Goal: Task Accomplishment & Management: Use online tool/utility

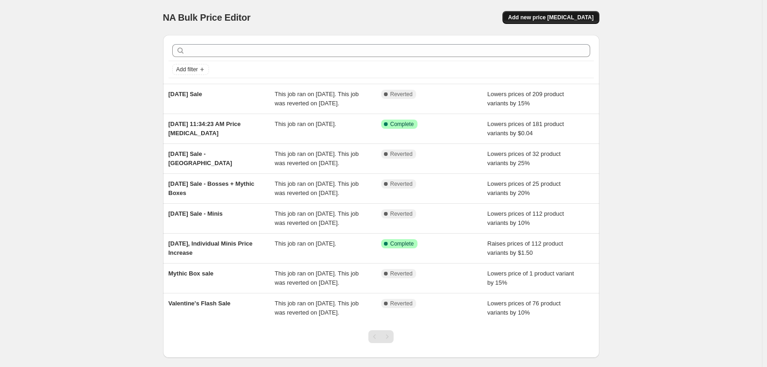
click at [545, 13] on button "Add new price [MEDICAL_DATA]" at bounding box center [551, 17] width 96 height 13
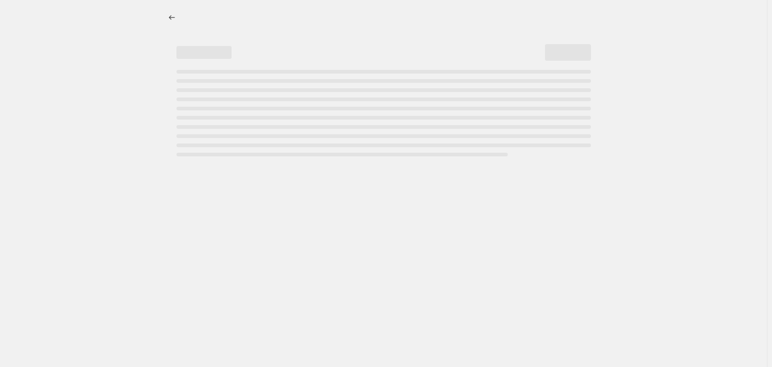
select select "percentage"
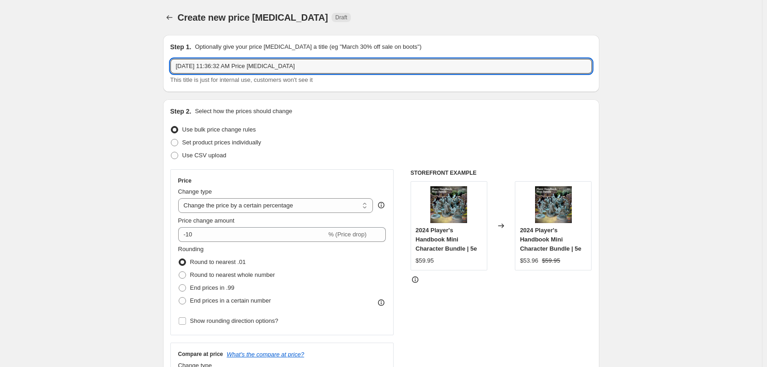
drag, startPoint x: 305, startPoint y: 65, endPoint x: 124, endPoint y: 59, distance: 181.6
type input "t"
click at [174, 16] on icon "Price change jobs" at bounding box center [169, 17] width 9 height 9
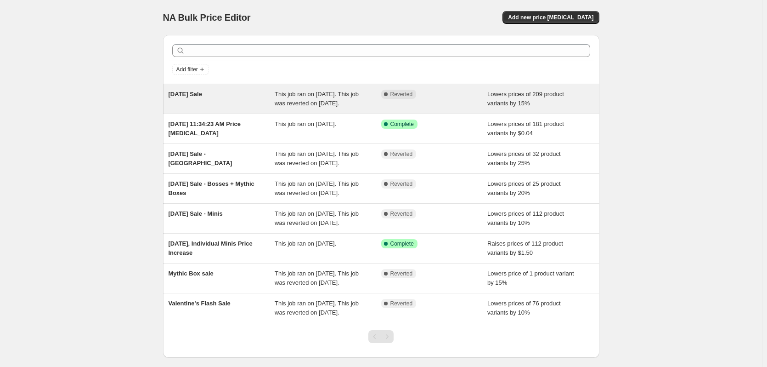
click at [303, 106] on span "This job ran on [DATE]. This job was reverted on [DATE]." at bounding box center [317, 99] width 84 height 16
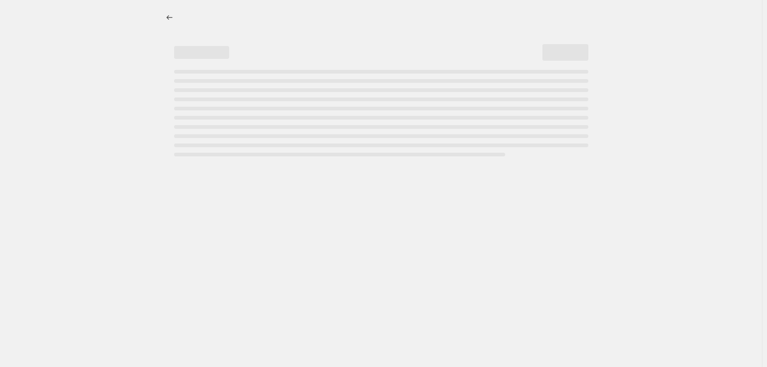
select select "percentage"
select select "collection"
select select "not_equal"
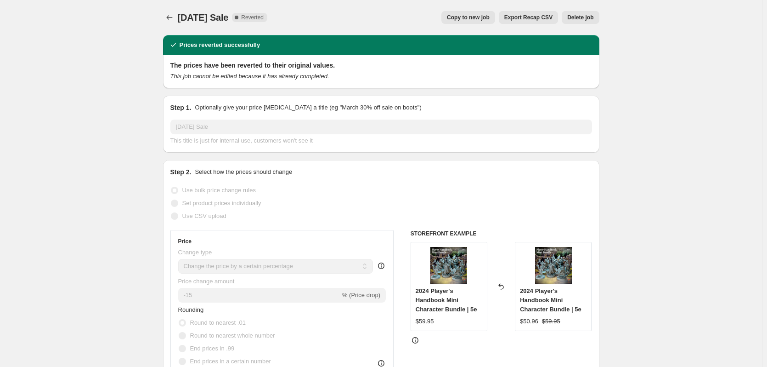
click at [489, 18] on span "Copy to new job" at bounding box center [468, 17] width 43 height 7
select select "percentage"
select select "collection"
select select "not_equal"
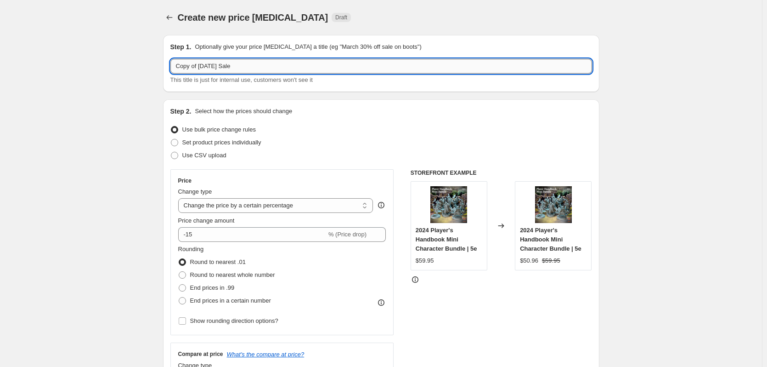
click at [178, 67] on input "Copy of [DATE] Sale" at bounding box center [381, 66] width 422 height 15
drag, startPoint x: 174, startPoint y: 68, endPoint x: 231, endPoint y: 67, distance: 57.0
click at [231, 67] on input "Copy of [DATE] Sale" at bounding box center [381, 66] width 422 height 15
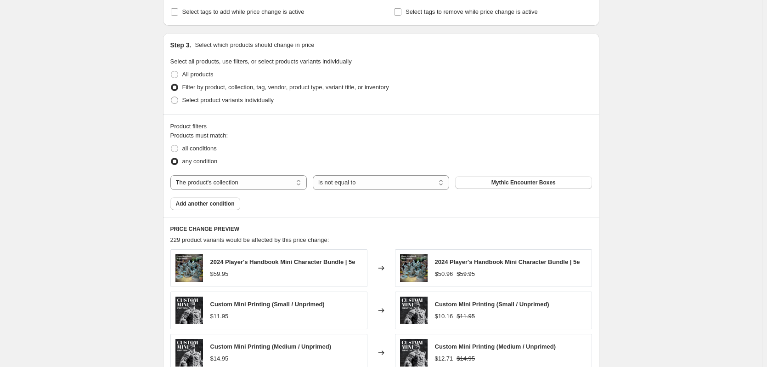
scroll to position [459, 0]
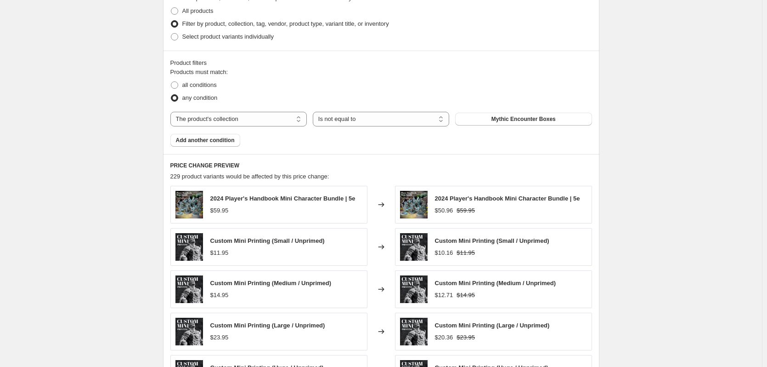
type input "[DATE] Sale"
click at [213, 148] on div "Product filters Products must match: all conditions any condition The product T…" at bounding box center [381, 102] width 436 height 103
click at [215, 145] on button "Add another condition" at bounding box center [205, 140] width 70 height 13
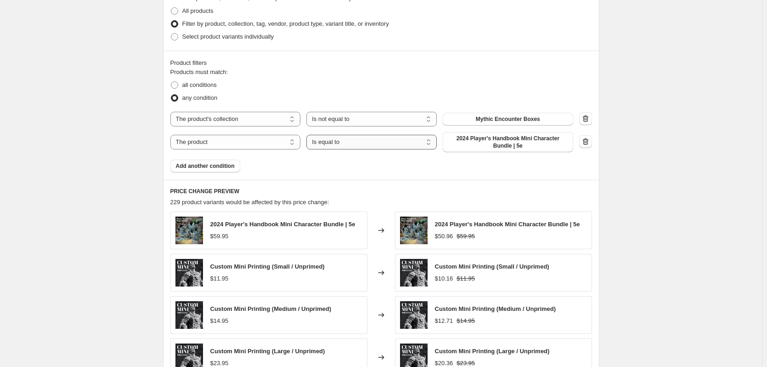
click at [336, 146] on select "Is equal to Is not equal to" at bounding box center [371, 142] width 130 height 15
select select "not_equal"
click at [547, 144] on span "2024 Player's Handbook Mini Character Bundle | 5e" at bounding box center [507, 142] width 119 height 15
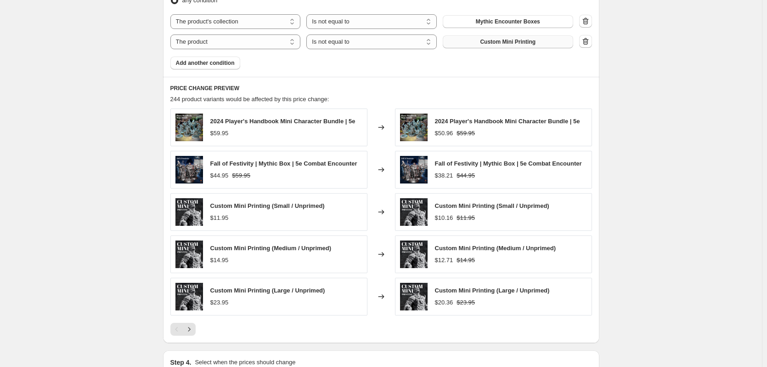
scroll to position [551, 0]
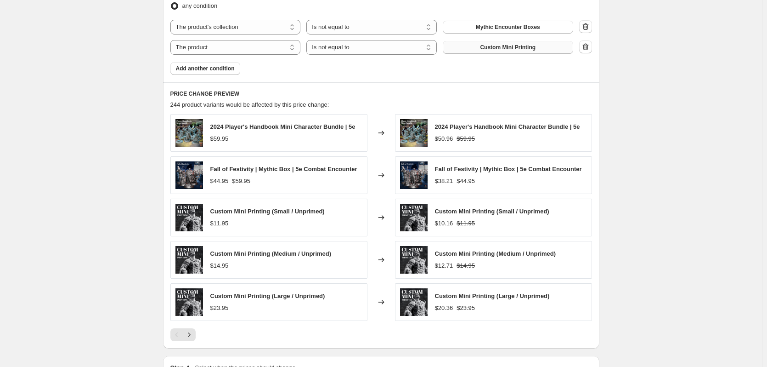
click at [492, 46] on span "Custom Mini Printing" at bounding box center [508, 47] width 56 height 7
click at [192, 336] on icon "Next" at bounding box center [189, 334] width 9 height 9
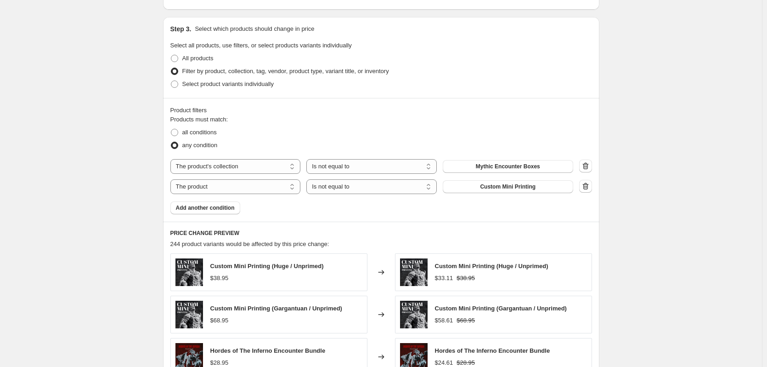
scroll to position [403, 0]
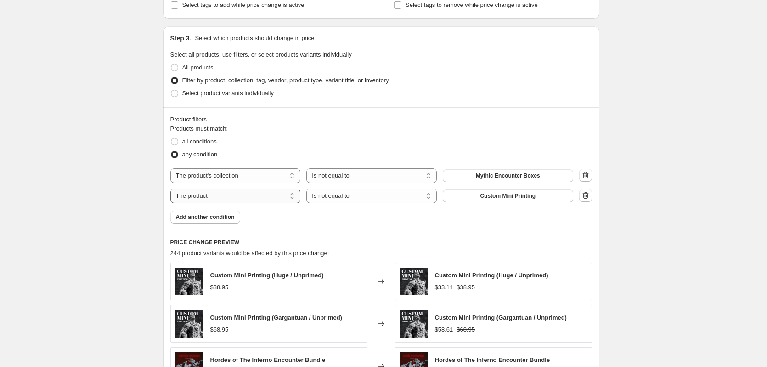
click at [255, 198] on select "The product The product's collection The product's tag The product's vendor The…" at bounding box center [235, 195] width 130 height 15
select select "collection"
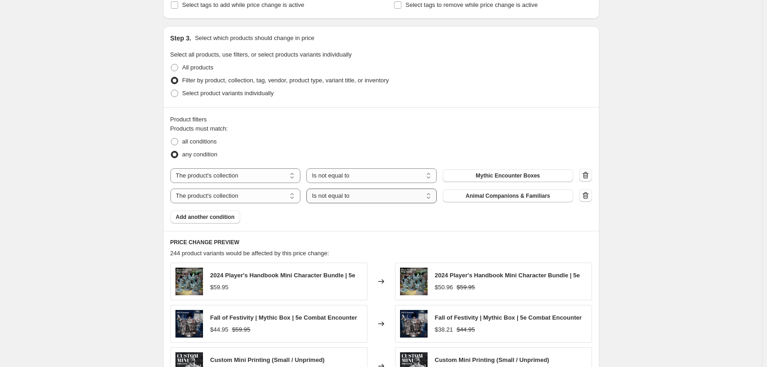
click at [349, 197] on select "Is equal to Is not equal to" at bounding box center [371, 195] width 130 height 15
click at [526, 193] on span "Animal Companions & Familiars" at bounding box center [508, 195] width 85 height 7
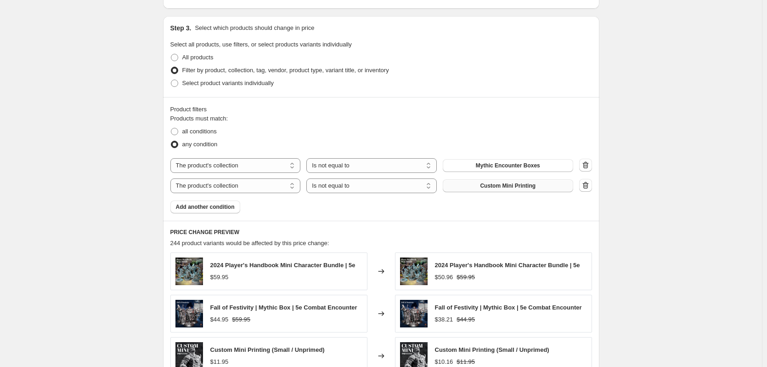
scroll to position [413, 0]
click at [196, 130] on span "all conditions" at bounding box center [199, 130] width 34 height 7
click at [171, 128] on input "all conditions" at bounding box center [171, 127] width 0 height 0
radio input "true"
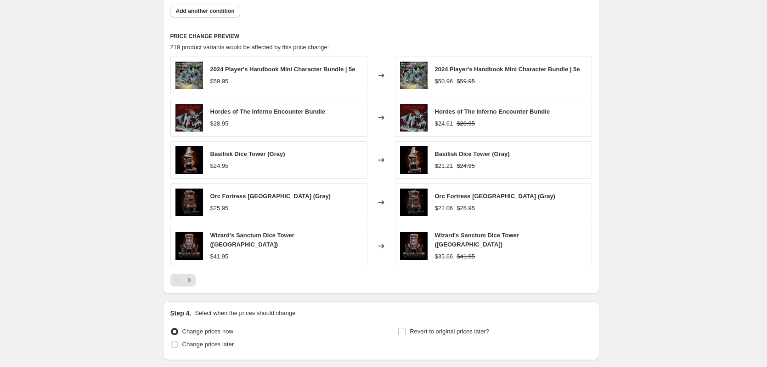
scroll to position [643, 0]
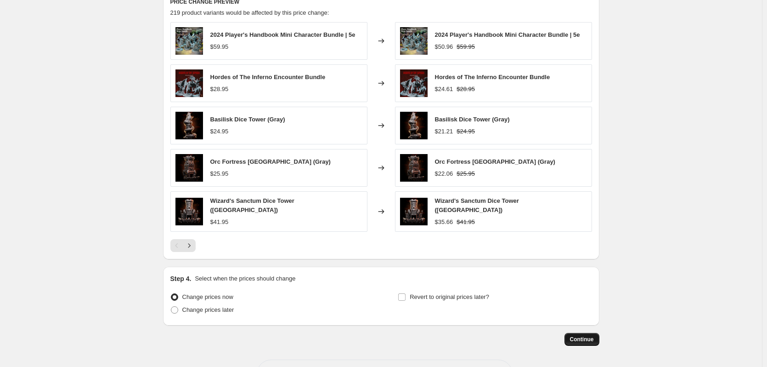
click at [588, 335] on span "Continue" at bounding box center [582, 338] width 24 height 7
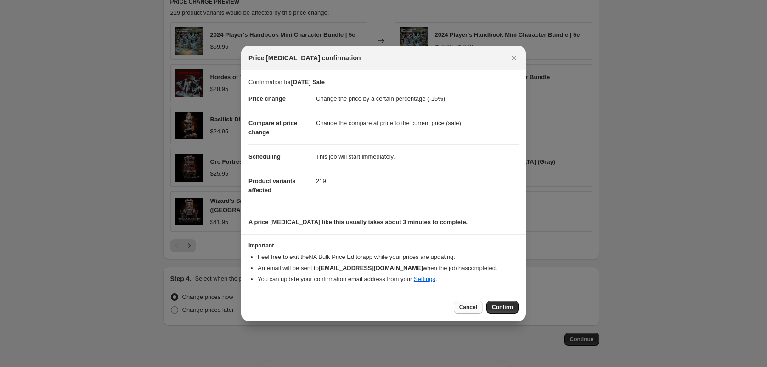
click at [479, 307] on button "Cancel" at bounding box center [468, 306] width 29 height 13
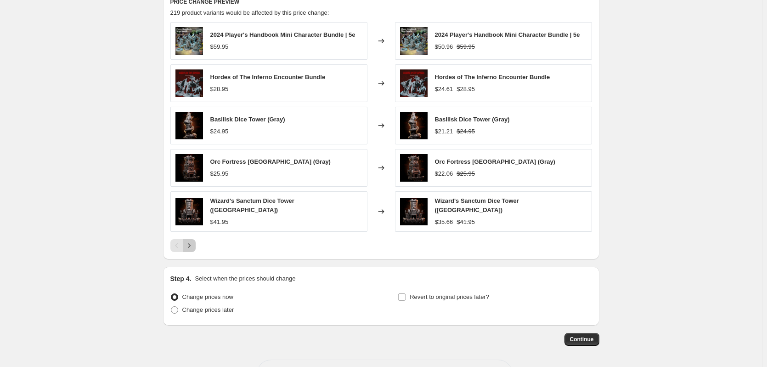
click at [189, 245] on icon "Next" at bounding box center [189, 245] width 9 height 9
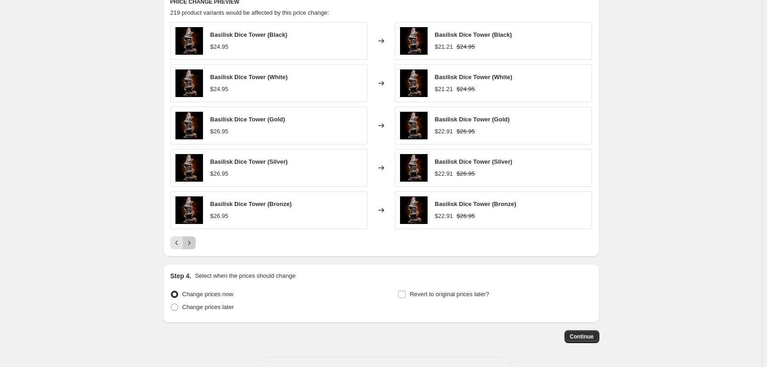
click at [192, 245] on icon "Next" at bounding box center [189, 242] width 9 height 9
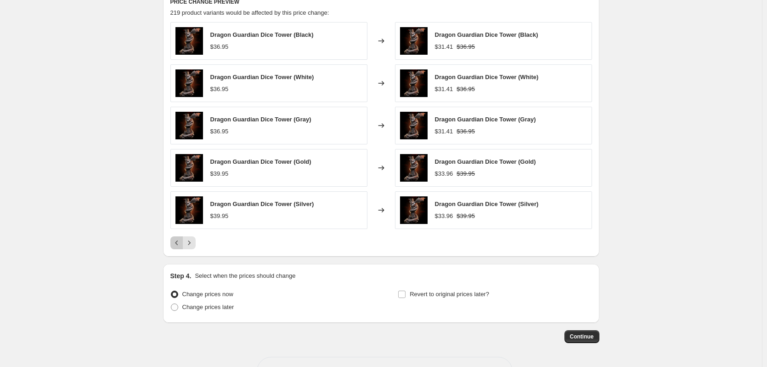
click at [175, 247] on icon "Previous" at bounding box center [176, 242] width 9 height 9
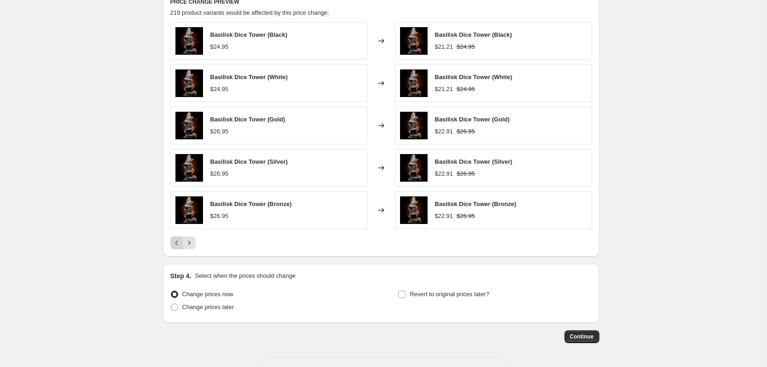
click at [178, 245] on icon "Previous" at bounding box center [176, 242] width 9 height 9
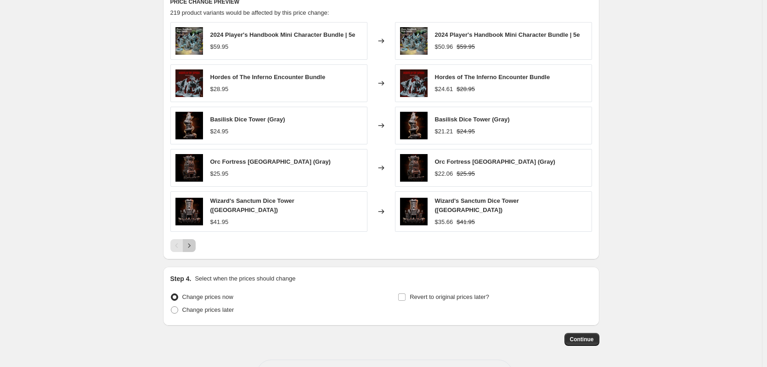
click at [194, 241] on icon "Next" at bounding box center [189, 245] width 9 height 9
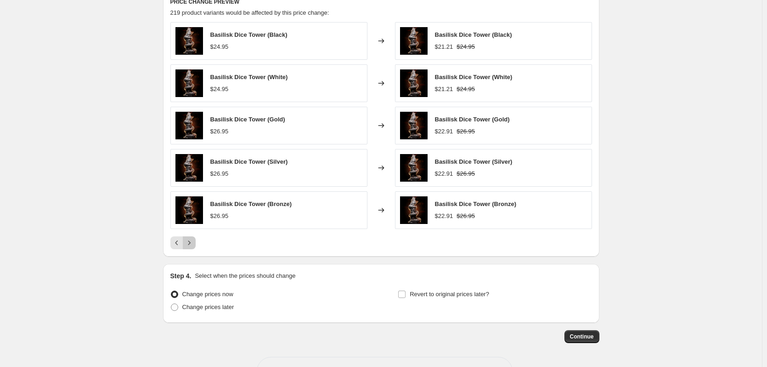
click at [194, 239] on icon "Next" at bounding box center [189, 242] width 9 height 9
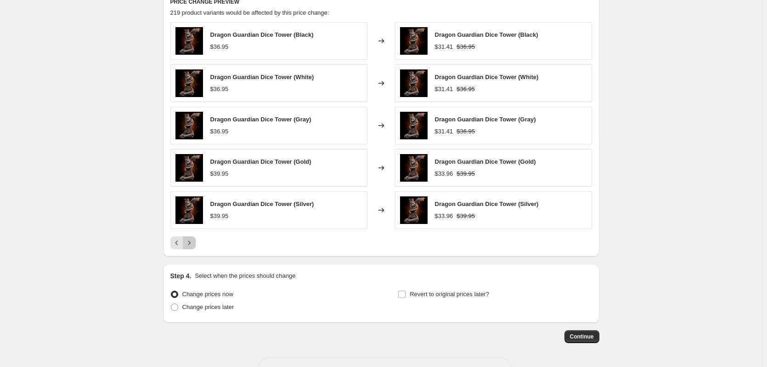
click at [194, 239] on icon "Next" at bounding box center [189, 242] width 9 height 9
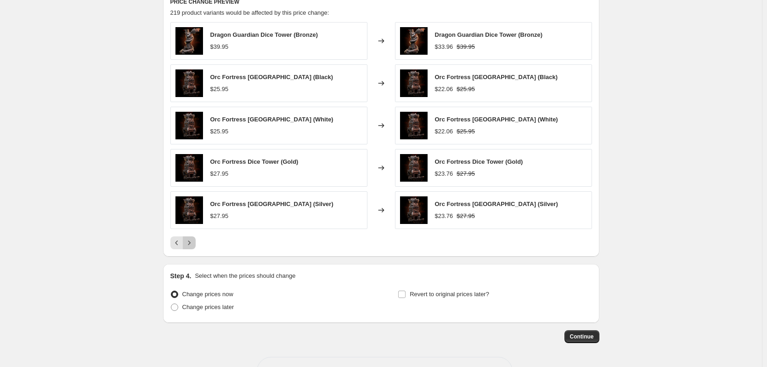
click at [194, 239] on icon "Next" at bounding box center [189, 242] width 9 height 9
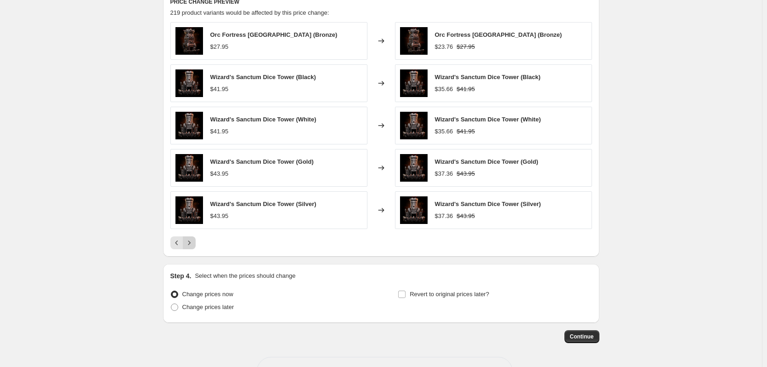
click at [194, 239] on icon "Next" at bounding box center [189, 242] width 9 height 9
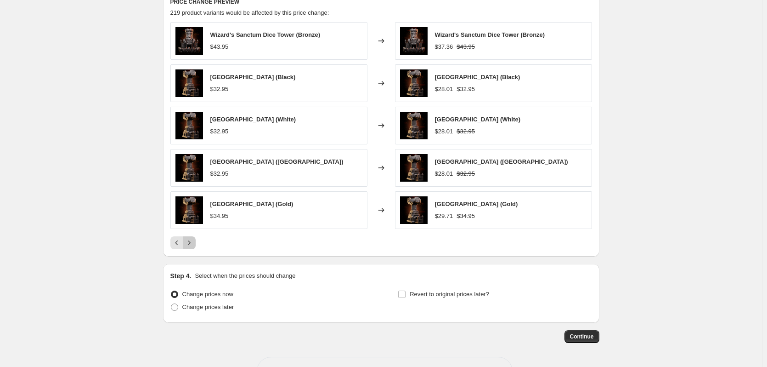
click at [194, 239] on icon "Next" at bounding box center [189, 242] width 9 height 9
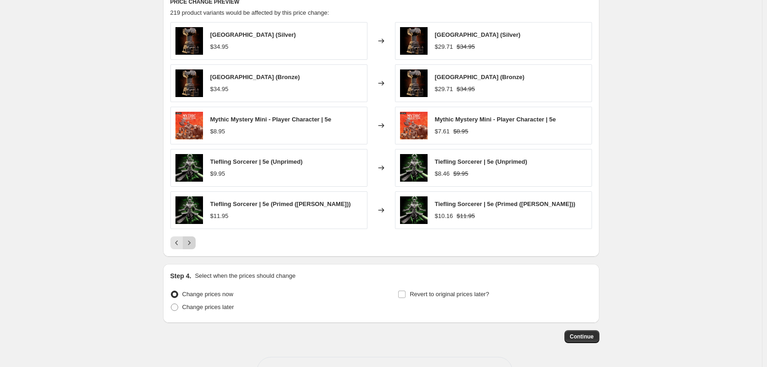
click at [191, 241] on icon "Next" at bounding box center [189, 242] width 9 height 9
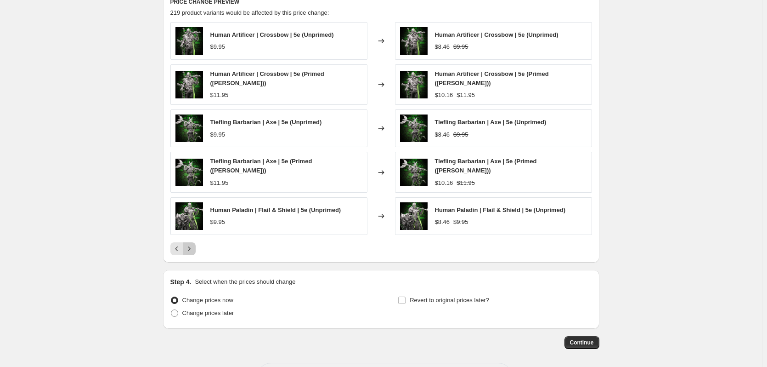
click at [191, 242] on button "Next" at bounding box center [189, 248] width 13 height 13
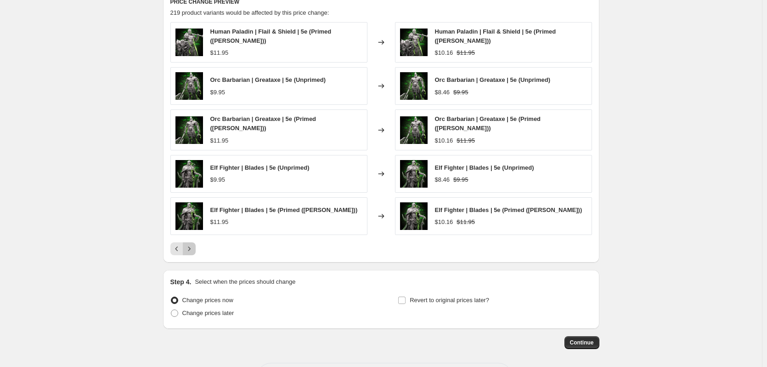
click at [191, 242] on button "Next" at bounding box center [189, 248] width 13 height 13
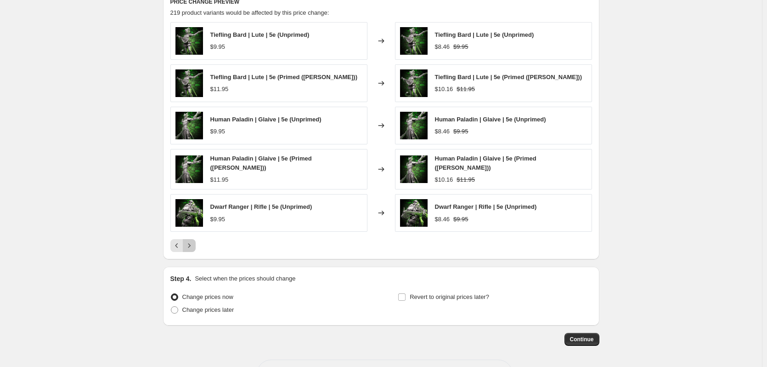
click at [191, 241] on icon "Next" at bounding box center [189, 245] width 9 height 9
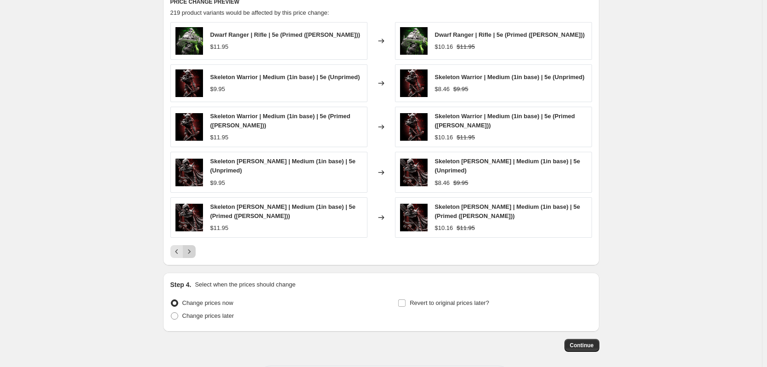
click at [191, 241] on div "Dwarf Ranger | Rifle | 5e (Primed (Matte Grey)) $11.95 Changed to Dwarf Ranger …" at bounding box center [381, 140] width 422 height 236
click at [192, 248] on icon "Next" at bounding box center [189, 251] width 9 height 9
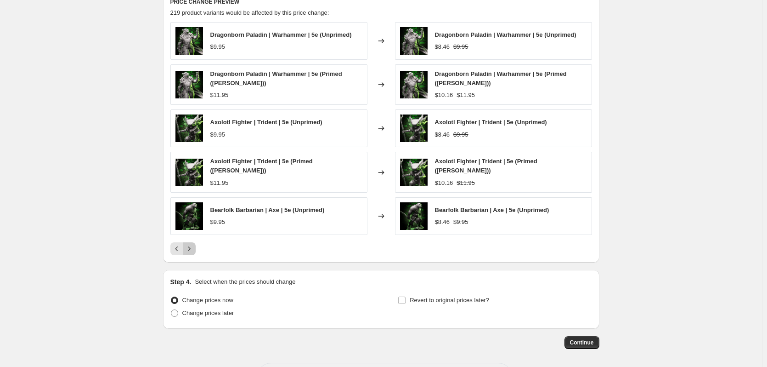
click at [192, 248] on icon "Next" at bounding box center [189, 248] width 9 height 9
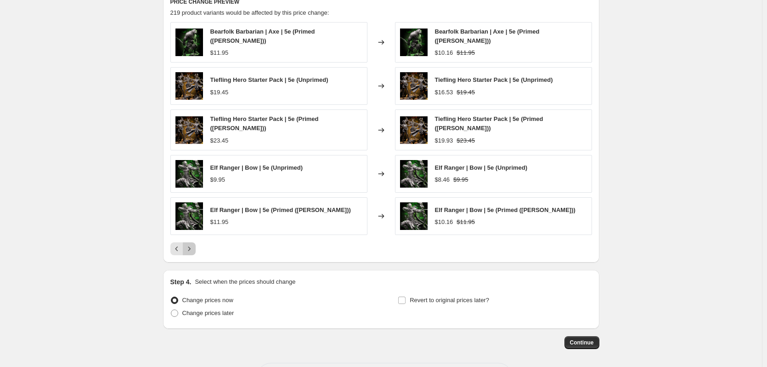
click at [192, 248] on button "Next" at bounding box center [189, 248] width 13 height 13
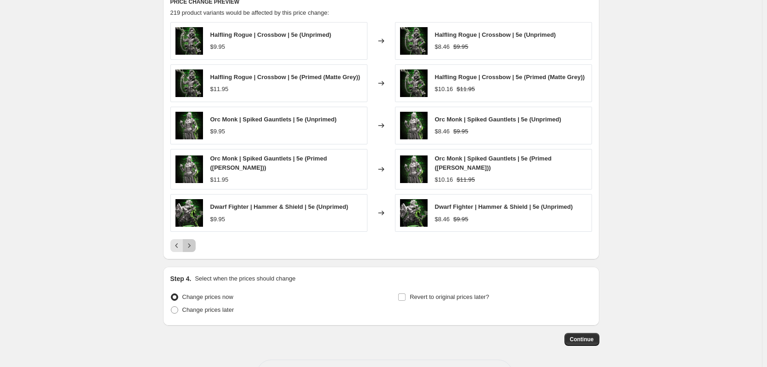
click at [192, 248] on icon "Next" at bounding box center [189, 245] width 9 height 9
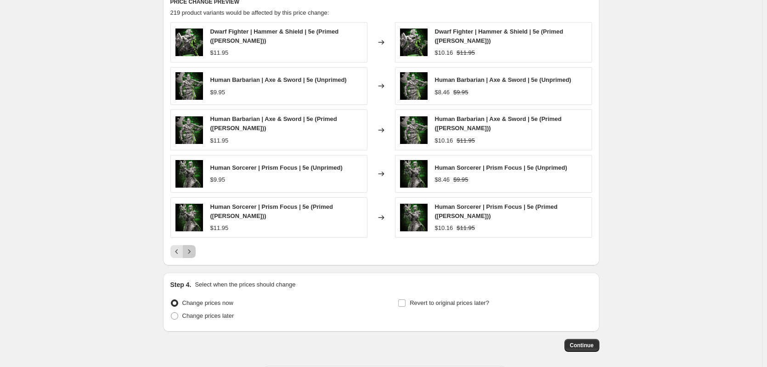
click at [192, 248] on icon "Next" at bounding box center [189, 251] width 9 height 9
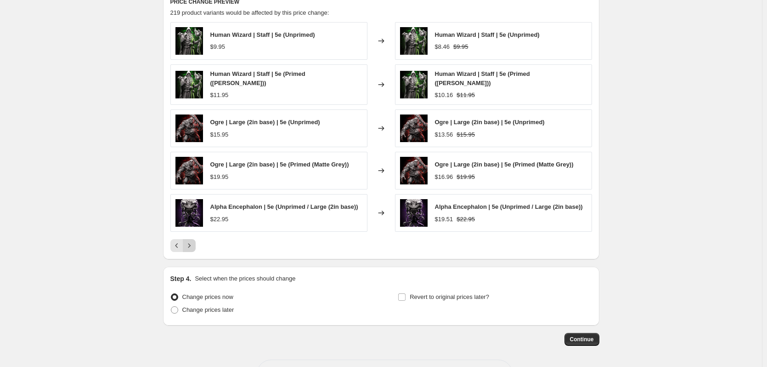
click at [192, 248] on button "Next" at bounding box center [189, 245] width 13 height 13
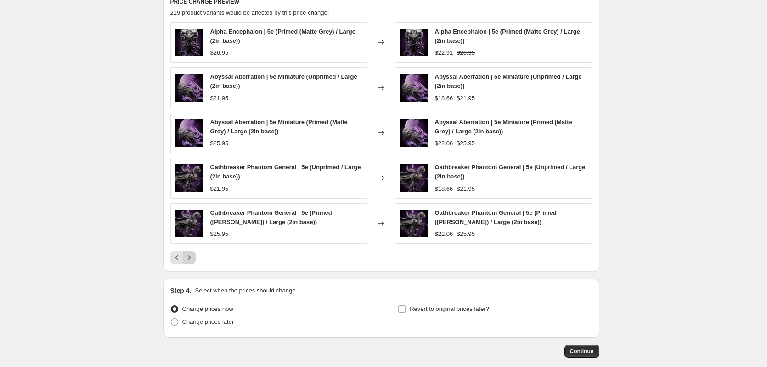
click at [192, 248] on div "Alpha Encephalon | 5e (Primed (Matte Grey) / Large (2in base)) $26.95 Changed t…" at bounding box center [381, 143] width 422 height 242
click at [194, 254] on icon "Next" at bounding box center [189, 257] width 9 height 9
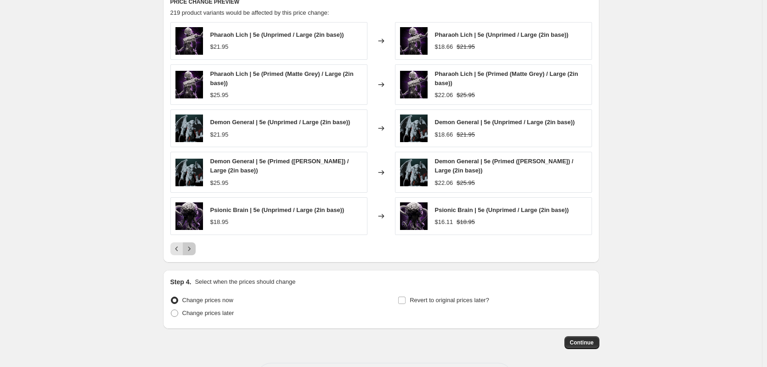
click at [193, 254] on button "Next" at bounding box center [189, 248] width 13 height 13
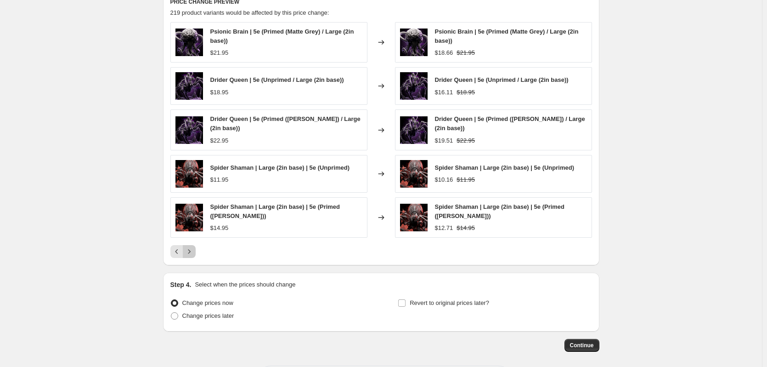
click at [193, 251] on icon "Next" at bounding box center [189, 251] width 9 height 9
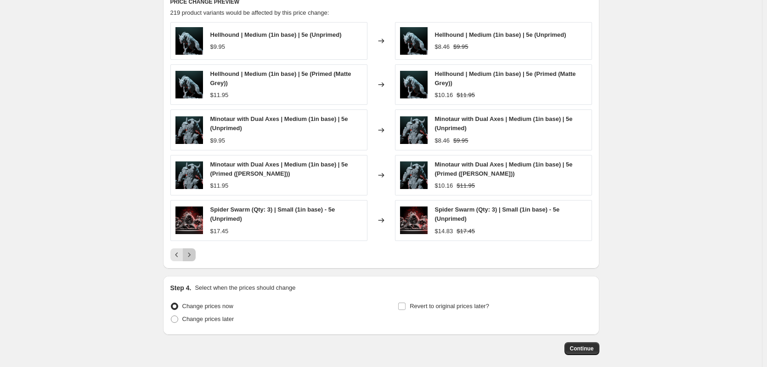
click at [193, 251] on icon "Next" at bounding box center [189, 254] width 9 height 9
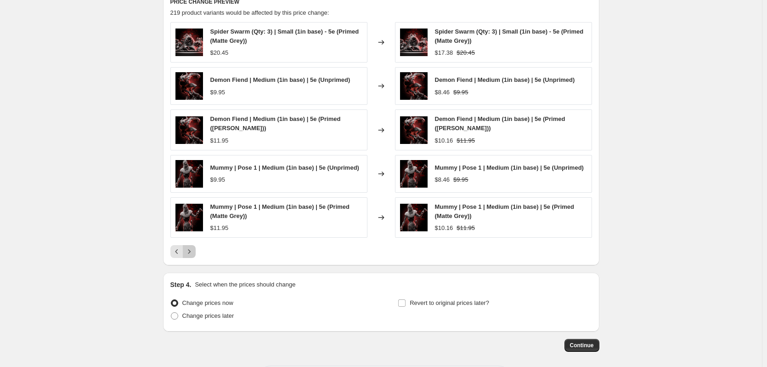
click at [193, 252] on icon "Next" at bounding box center [189, 251] width 9 height 9
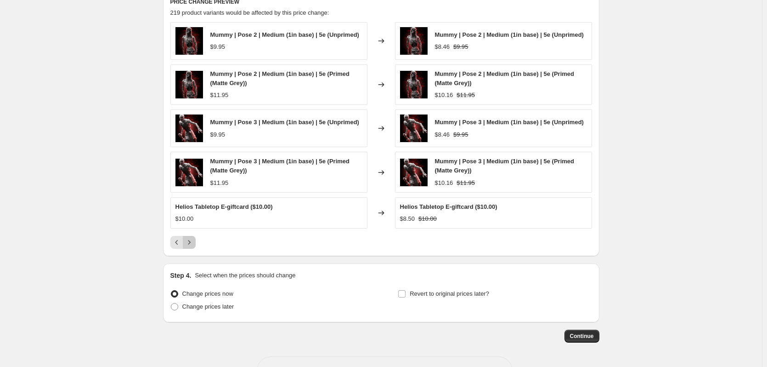
click at [191, 248] on button "Next" at bounding box center [189, 242] width 13 height 13
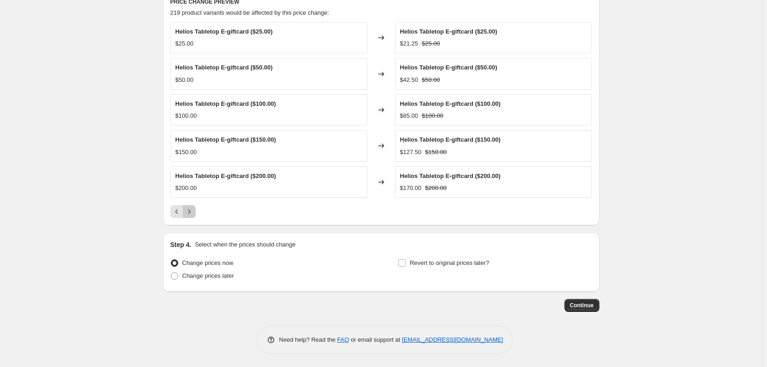
click at [192, 216] on button "Next" at bounding box center [189, 211] width 13 height 13
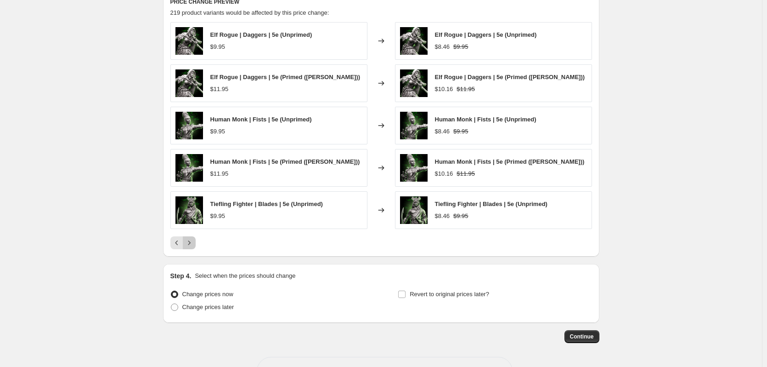
click at [190, 237] on button "Next" at bounding box center [189, 242] width 13 height 13
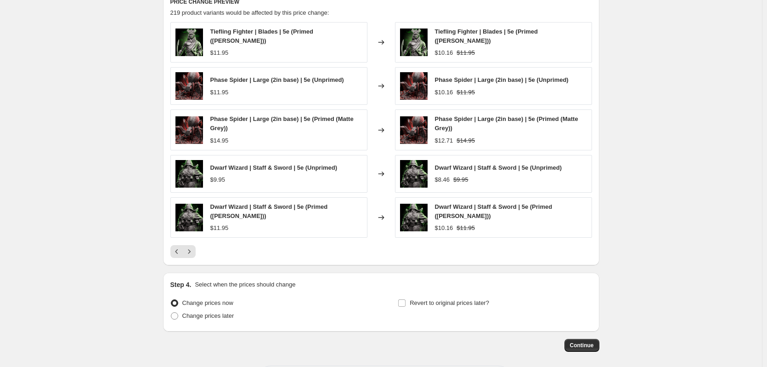
click at [192, 240] on div "Tiefling Fighter | Blades | 5e (Primed (Matte Grey)) $11.95 Changed to Tiefling…" at bounding box center [381, 140] width 422 height 236
click at [192, 247] on icon "Next" at bounding box center [189, 251] width 9 height 9
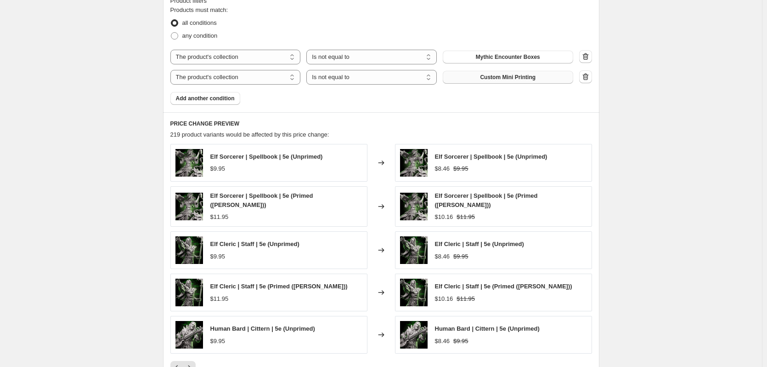
scroll to position [597, 0]
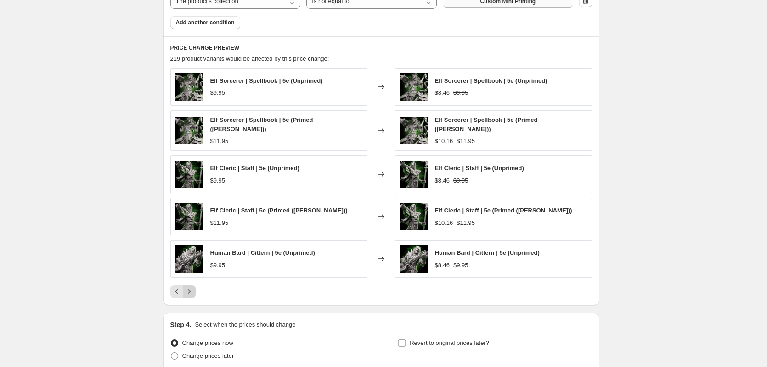
click at [190, 290] on icon "Next" at bounding box center [189, 291] width 9 height 9
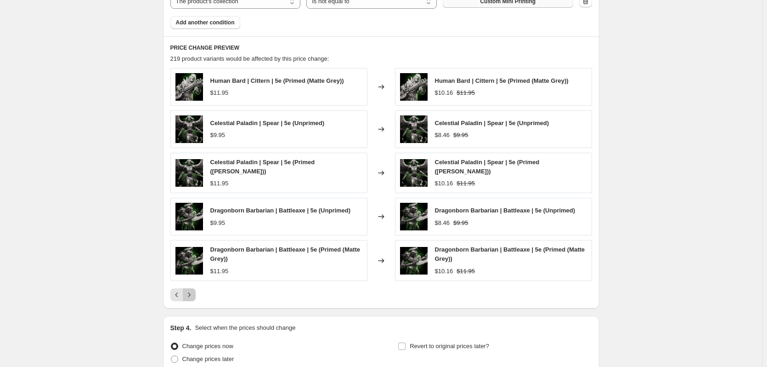
click at [194, 292] on icon "Next" at bounding box center [189, 294] width 9 height 9
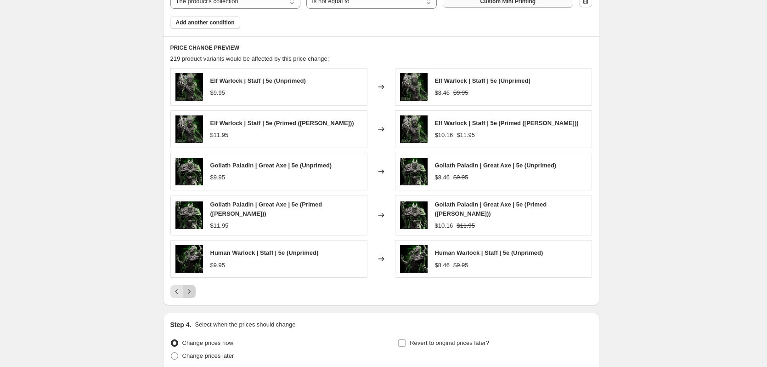
click at [194, 292] on icon "Next" at bounding box center [189, 291] width 9 height 9
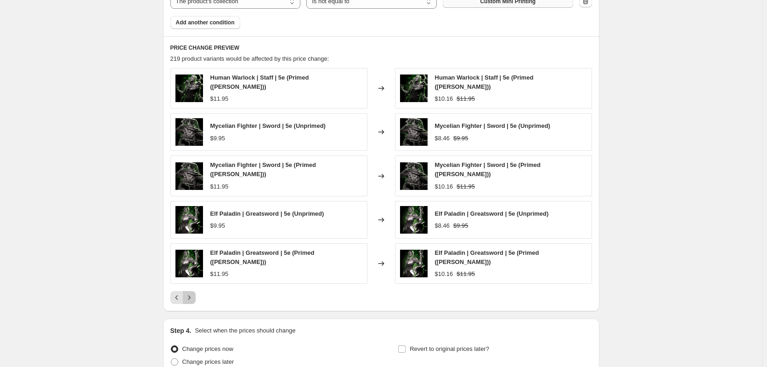
click at [194, 293] on icon "Next" at bounding box center [189, 297] width 9 height 9
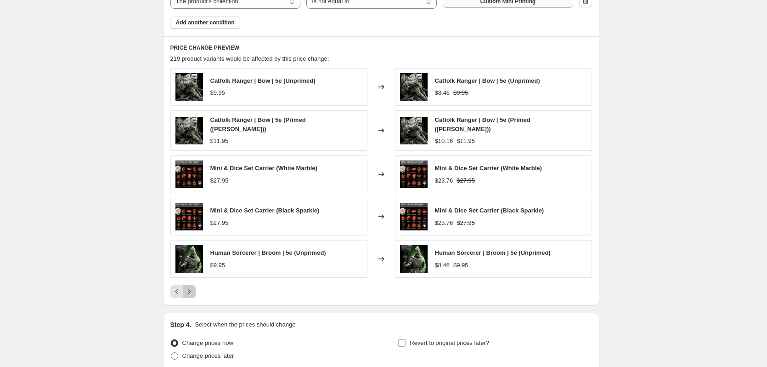
click at [194, 293] on icon "Next" at bounding box center [189, 291] width 9 height 9
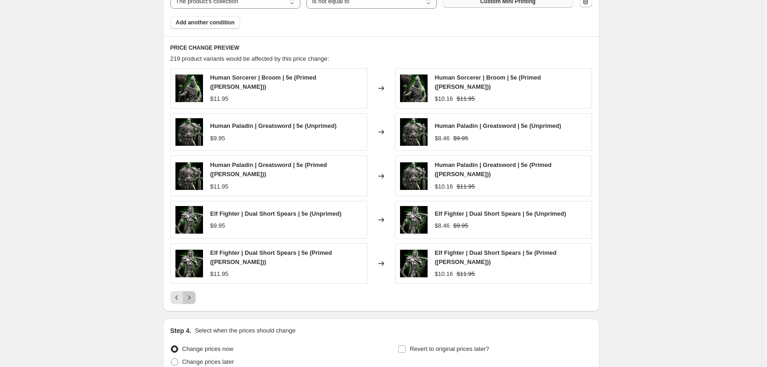
click at [194, 293] on icon "Next" at bounding box center [189, 297] width 9 height 9
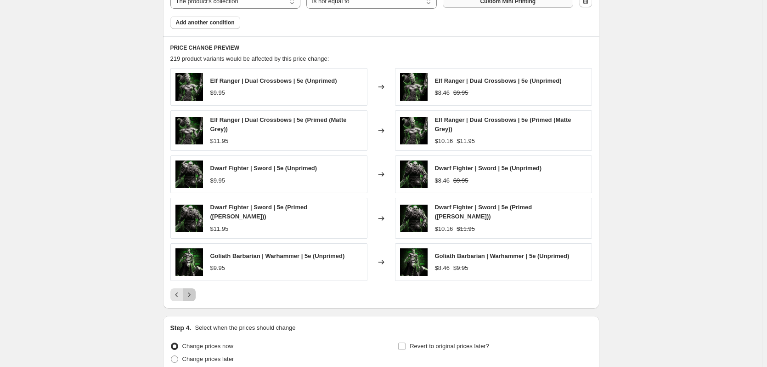
click at [194, 292] on icon "Next" at bounding box center [189, 294] width 9 height 9
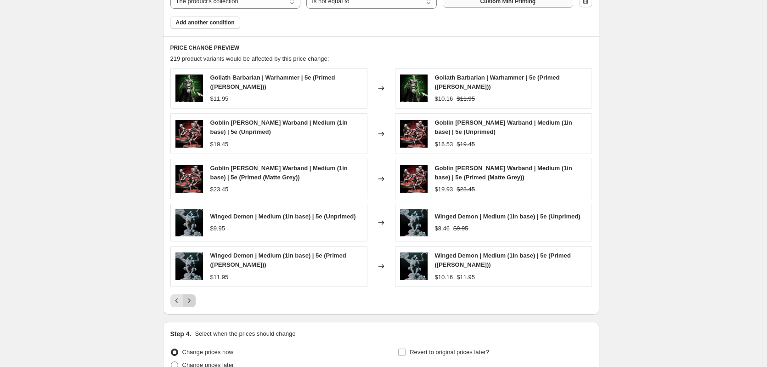
click at [195, 292] on div "Goliath Barbarian | Warhammer | 5e (Primed (Matte Grey)) $11.95 Changed to Goli…" at bounding box center [381, 187] width 422 height 239
click at [192, 296] on icon "Next" at bounding box center [189, 300] width 9 height 9
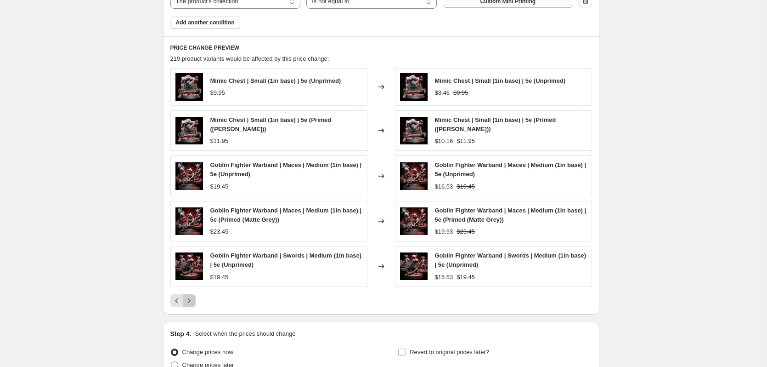
click at [192, 296] on icon "Next" at bounding box center [189, 300] width 9 height 9
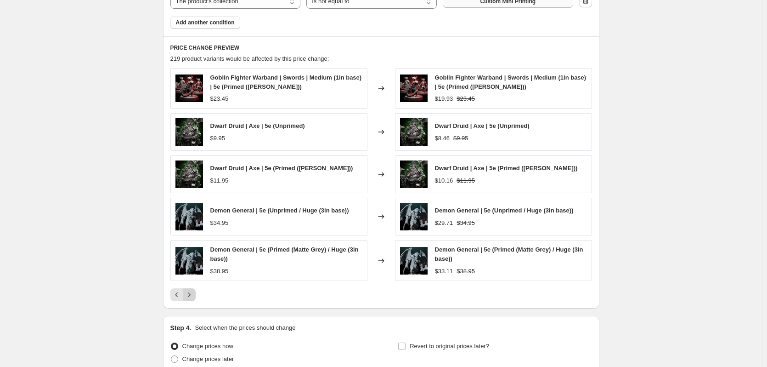
click at [192, 296] on icon "Next" at bounding box center [189, 294] width 9 height 9
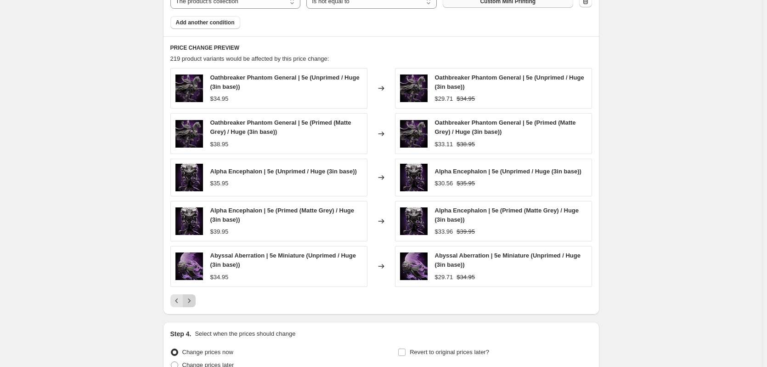
click at [192, 296] on icon "Next" at bounding box center [189, 300] width 9 height 9
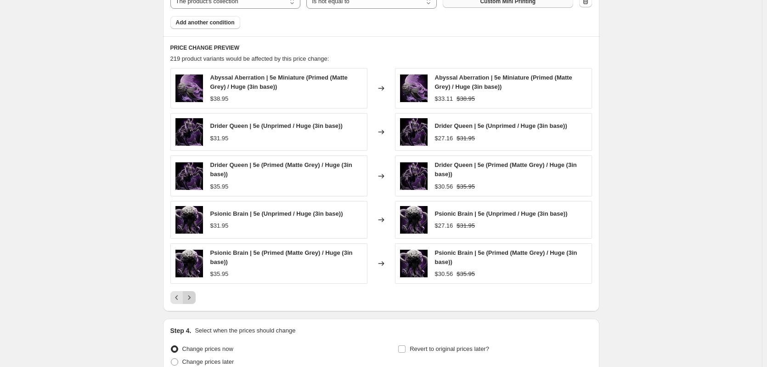
click at [192, 296] on icon "Next" at bounding box center [189, 297] width 9 height 9
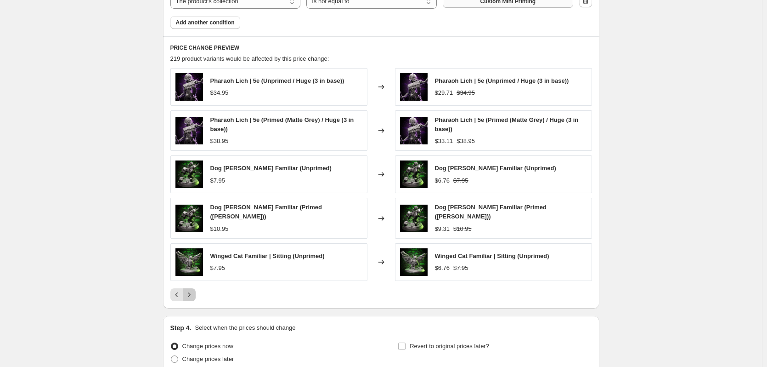
click at [192, 296] on icon "Next" at bounding box center [189, 294] width 9 height 9
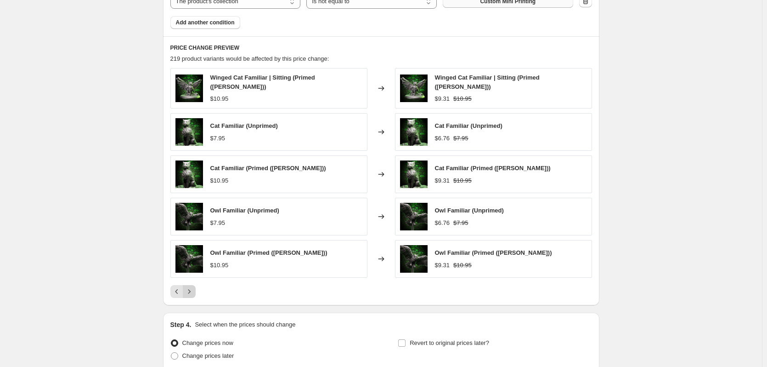
click at [192, 296] on div "PRICE CHANGE PREVIEW 219 product variants would be affected by this price chang…" at bounding box center [381, 170] width 436 height 269
click at [191, 296] on div "PRICE CHANGE PREVIEW 219 product variants would be affected by this price chang…" at bounding box center [381, 170] width 436 height 269
click at [191, 294] on button "Next" at bounding box center [189, 291] width 13 height 13
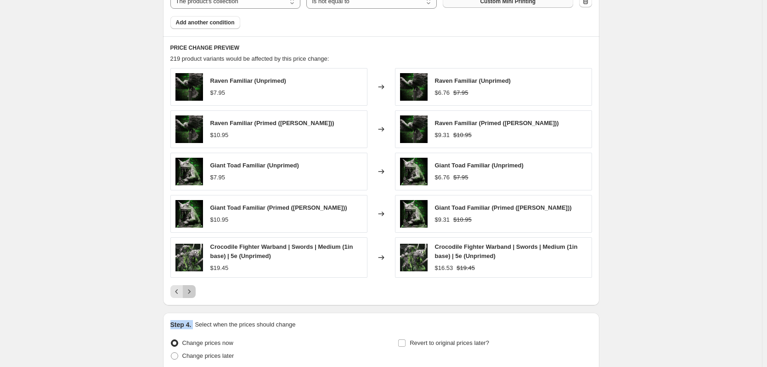
click at [190, 291] on icon "Next" at bounding box center [189, 291] width 2 height 4
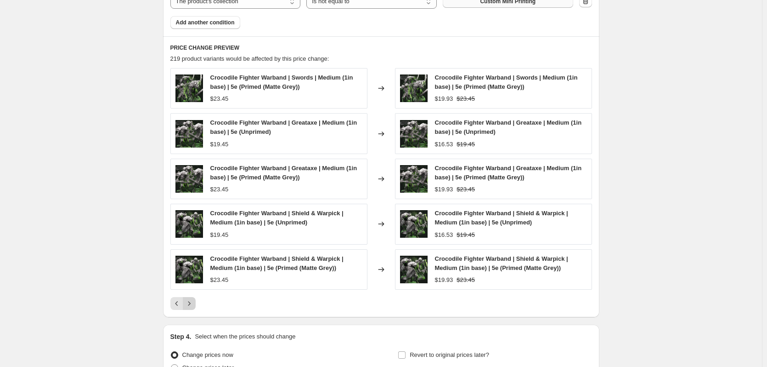
click at [191, 291] on div "Crocodile Fighter Warband | Swords | Medium (1in base) | 5e (Primed (Matte Grey…" at bounding box center [381, 189] width 422 height 242
click at [192, 296] on div "Crocodile Fighter Warband | Swords | Medium (1in base) | 5e (Primed (Matte Grey…" at bounding box center [381, 189] width 422 height 242
click at [192, 299] on button "Next" at bounding box center [189, 303] width 13 height 13
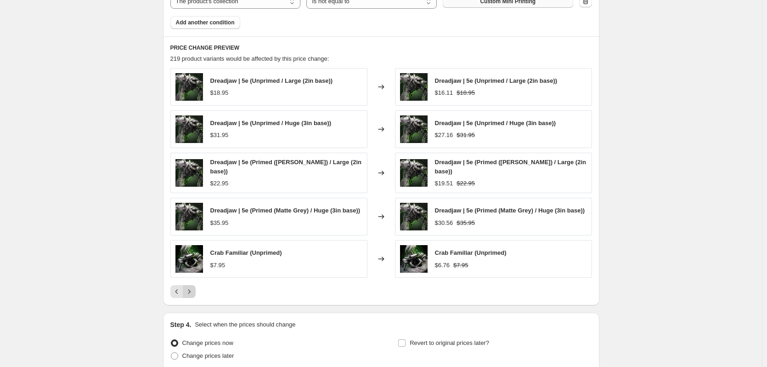
click at [190, 296] on icon "Next" at bounding box center [189, 291] width 9 height 9
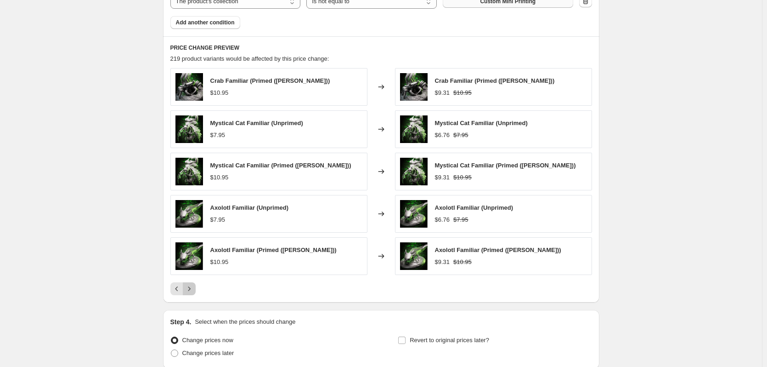
click at [192, 295] on button "Next" at bounding box center [189, 288] width 13 height 13
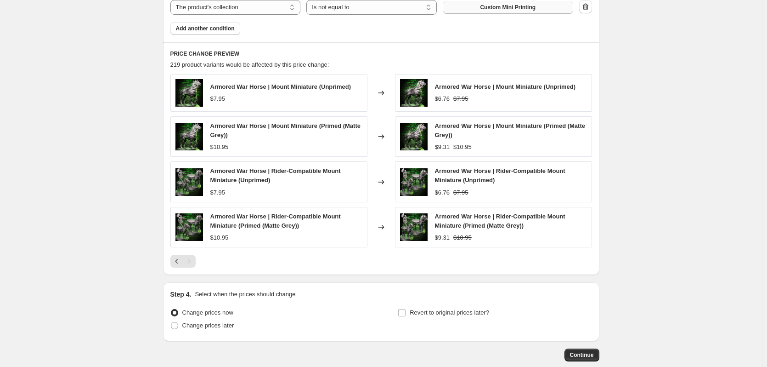
scroll to position [642, 0]
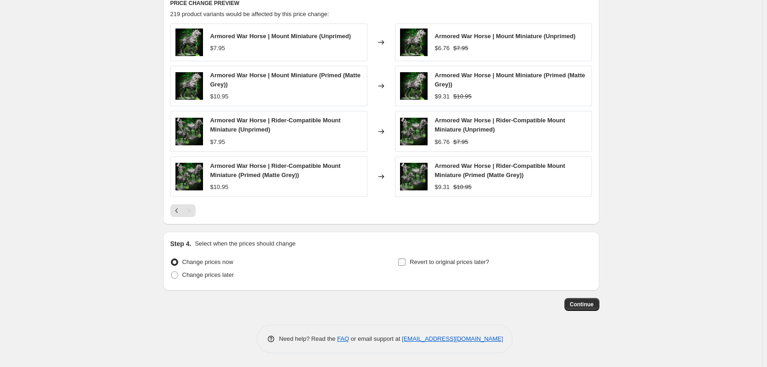
click at [441, 261] on span "Revert to original prices later?" at bounding box center [449, 261] width 79 height 7
click at [406, 261] on input "Revert to original prices later?" at bounding box center [401, 261] width 7 height 7
checkbox input "true"
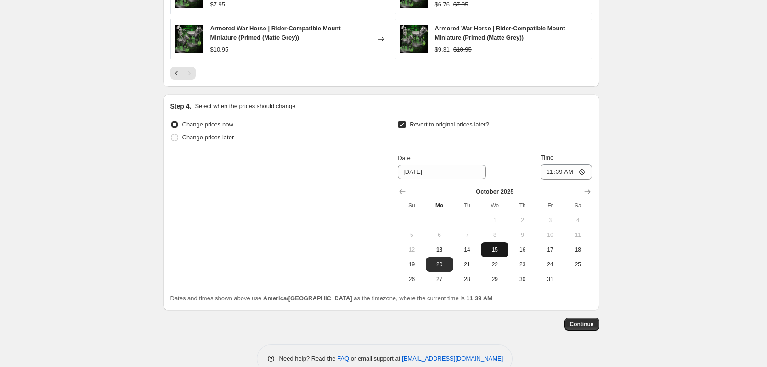
scroll to position [780, 0]
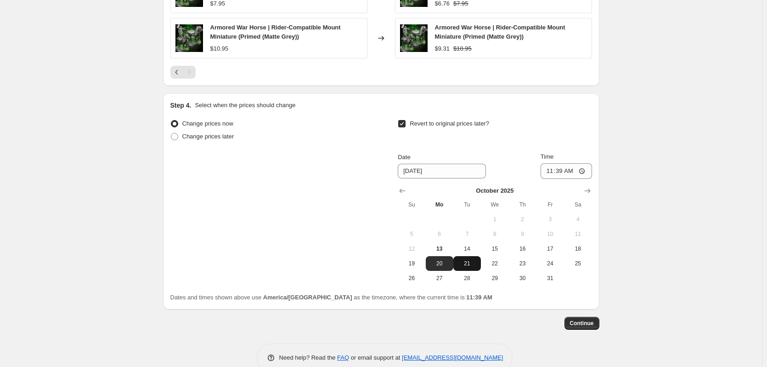
click at [465, 263] on span "21" at bounding box center [467, 263] width 20 height 7
type input "[DATE]"
click at [551, 170] on input "11:39" at bounding box center [566, 171] width 51 height 16
click at [563, 170] on input "11:39" at bounding box center [566, 171] width 51 height 16
click at [575, 172] on input "11:59" at bounding box center [566, 171] width 51 height 16
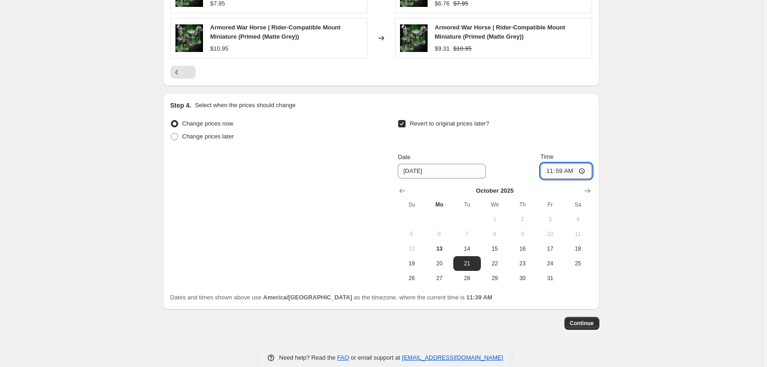
click at [586, 168] on input "11:59" at bounding box center [566, 171] width 51 height 16
type input "23:59"
click at [587, 324] on span "Continue" at bounding box center [582, 322] width 24 height 7
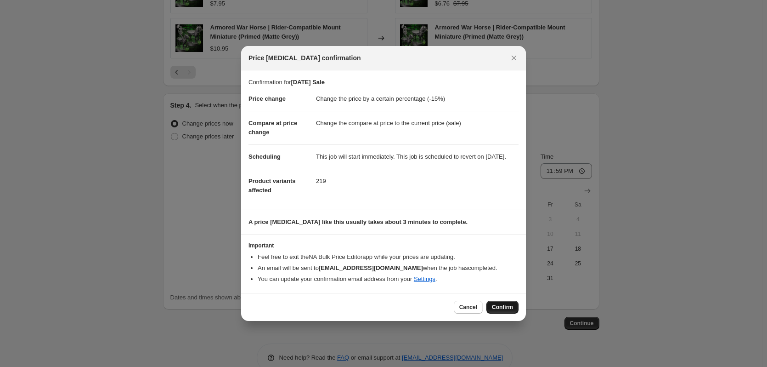
click at [501, 311] on span "Confirm" at bounding box center [502, 306] width 21 height 7
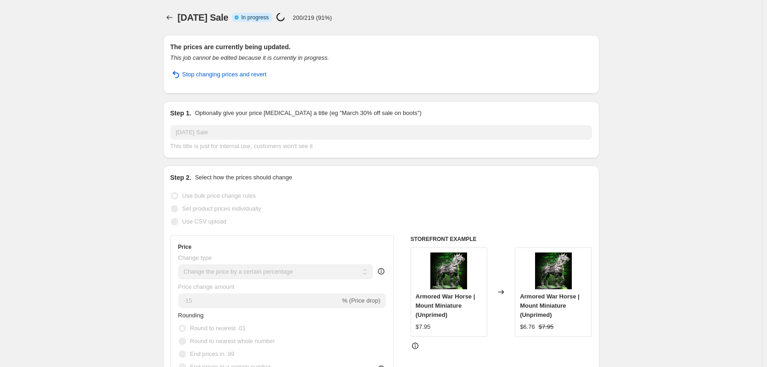
select select "percentage"
select select "collection"
select select "not_equal"
select select "collection"
select select "not_equal"
